Goal: Check status: Check status

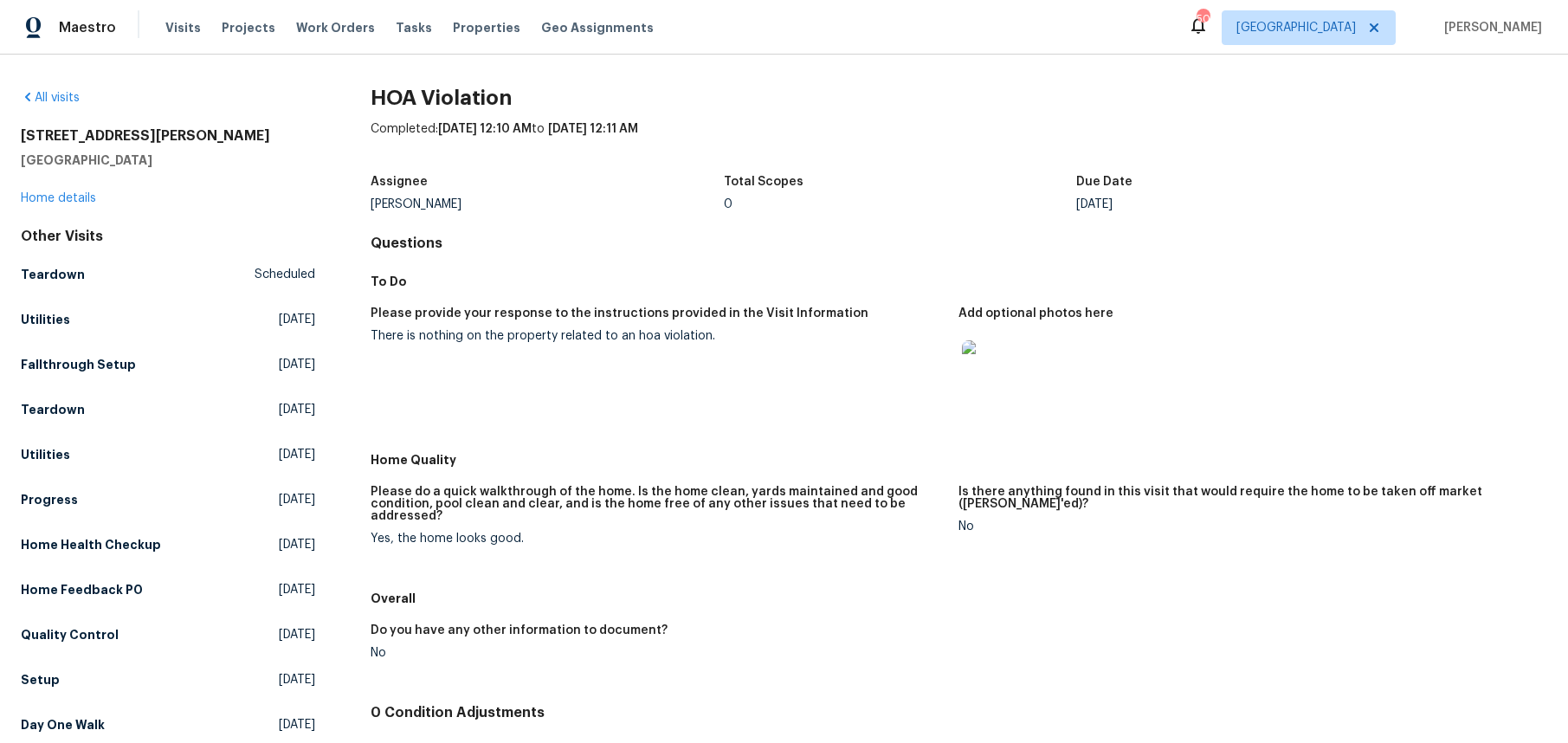
click at [977, 347] on img at bounding box center [989, 367] width 55 height 55
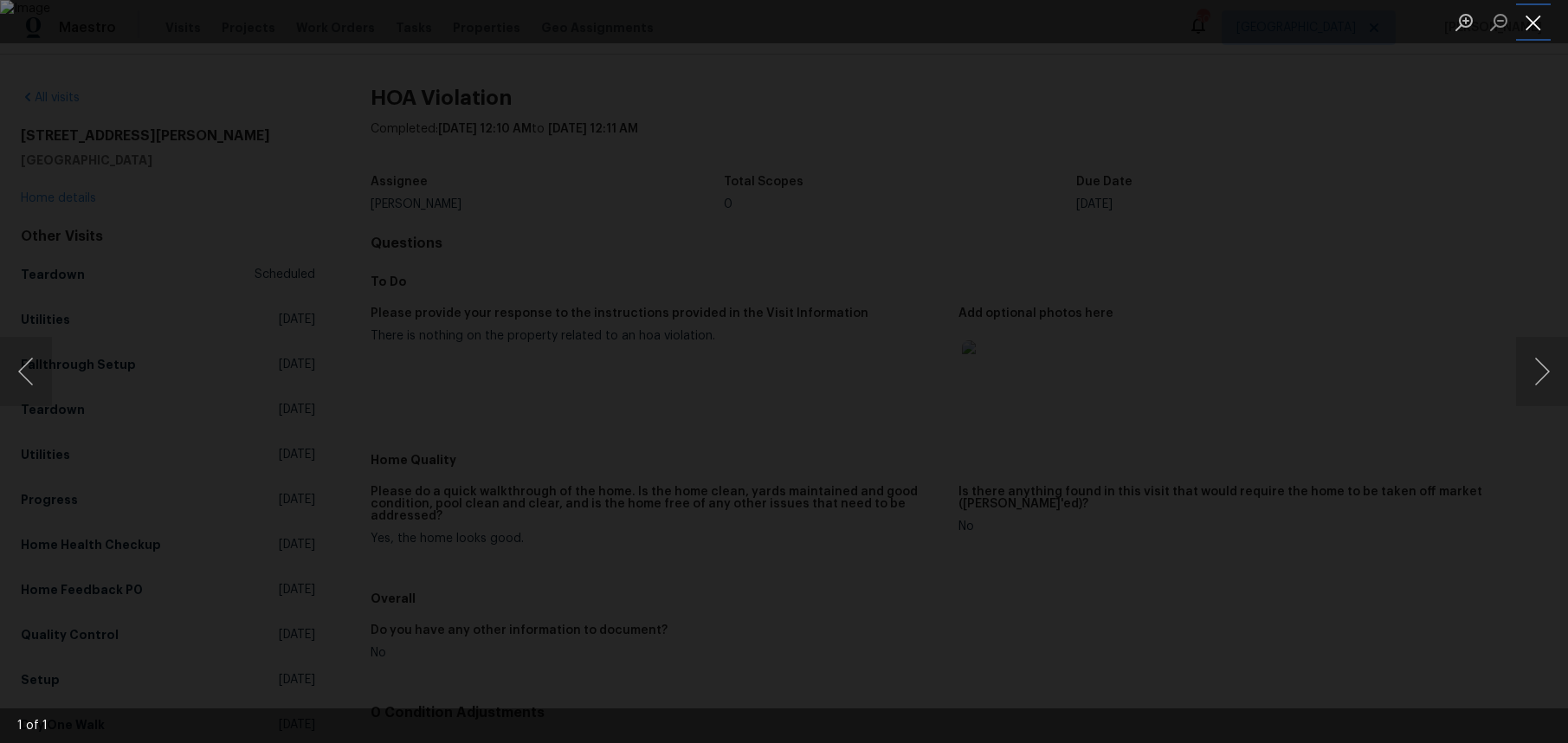
click at [1533, 22] on button "Close lightbox" at bounding box center [1532, 22] width 35 height 30
